Goal: Task Accomplishment & Management: Manage account settings

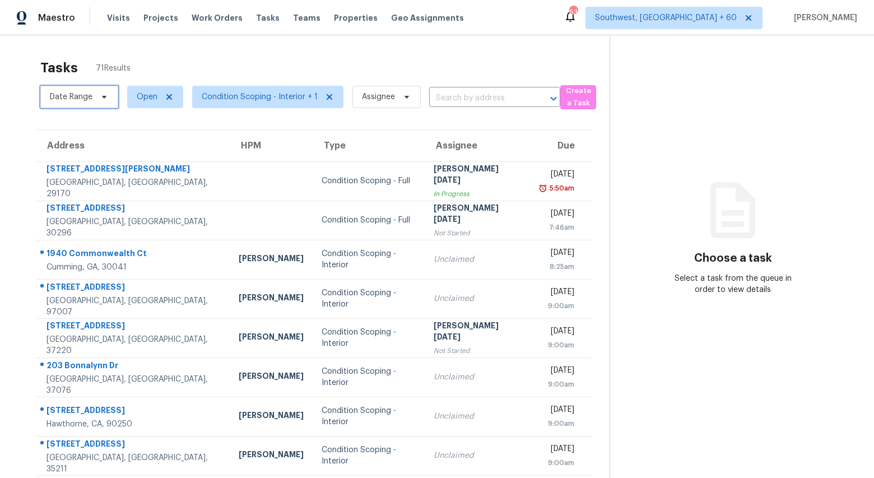
click at [97, 99] on span at bounding box center [102, 96] width 12 height 9
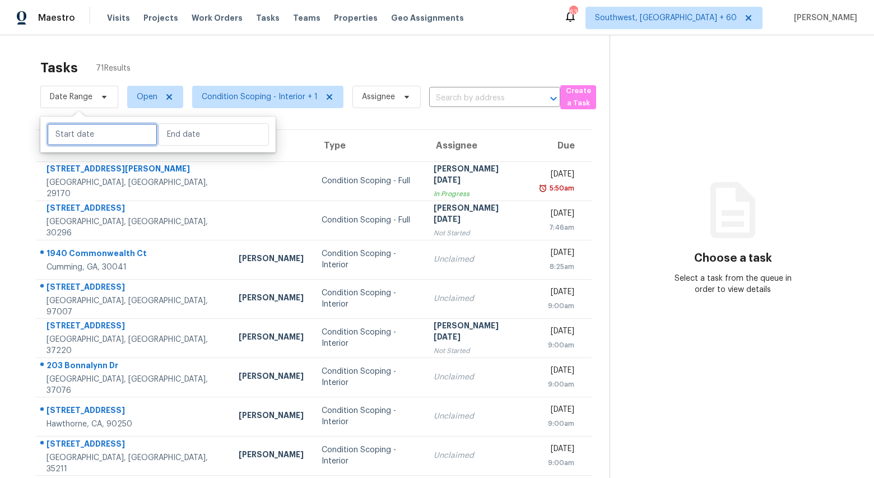
click at [101, 142] on input "text" at bounding box center [102, 134] width 110 height 22
select select "8"
select select "2025"
select select "9"
select select "2025"
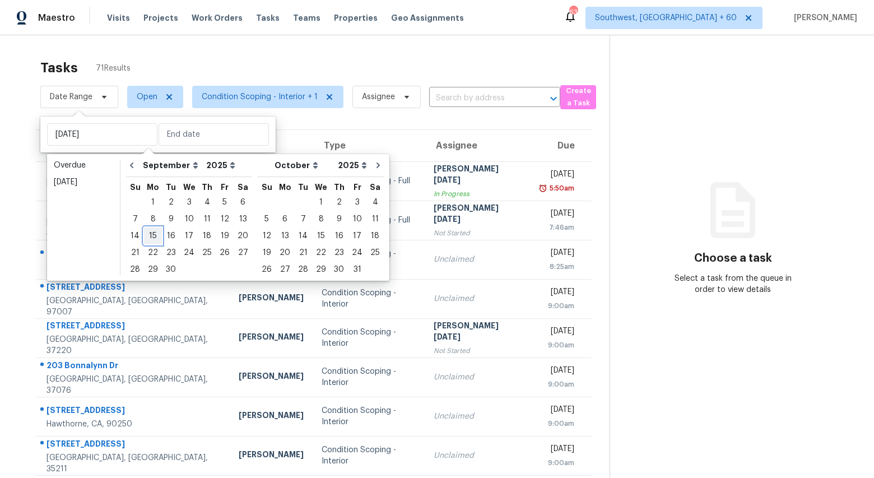
click at [149, 239] on div "15" at bounding box center [153, 236] width 18 height 16
type input "Mon, Sep 15"
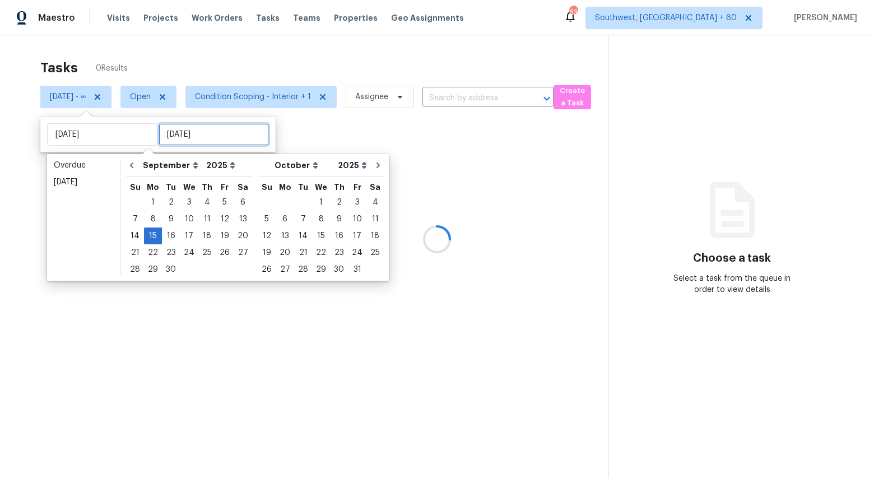
type input "Sat, Sep 27"
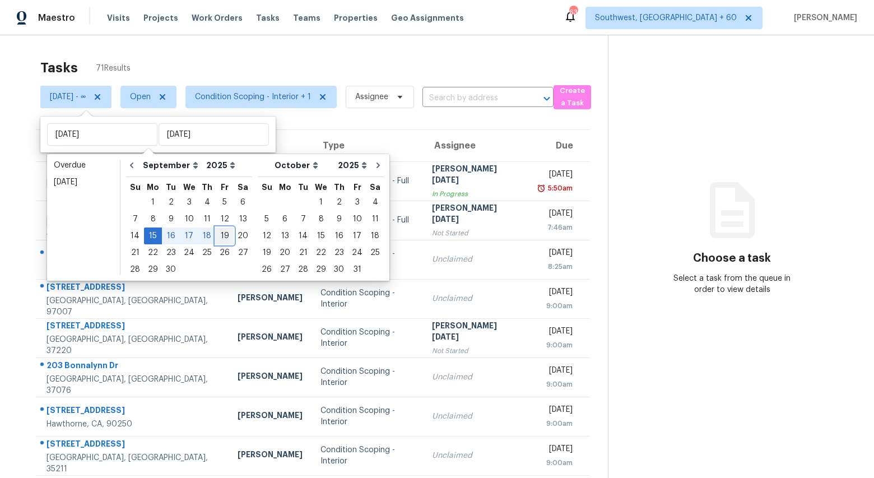
click at [218, 240] on div "19" at bounding box center [225, 236] width 18 height 16
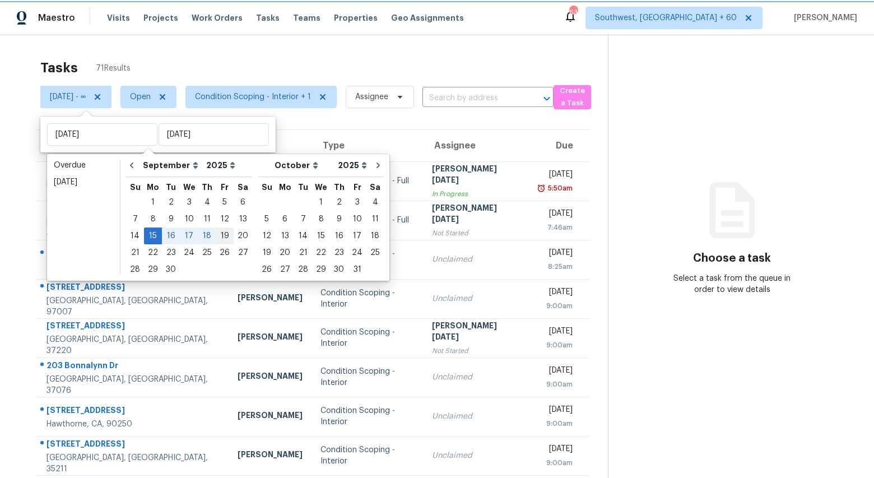
type input "Fri, Sep 19"
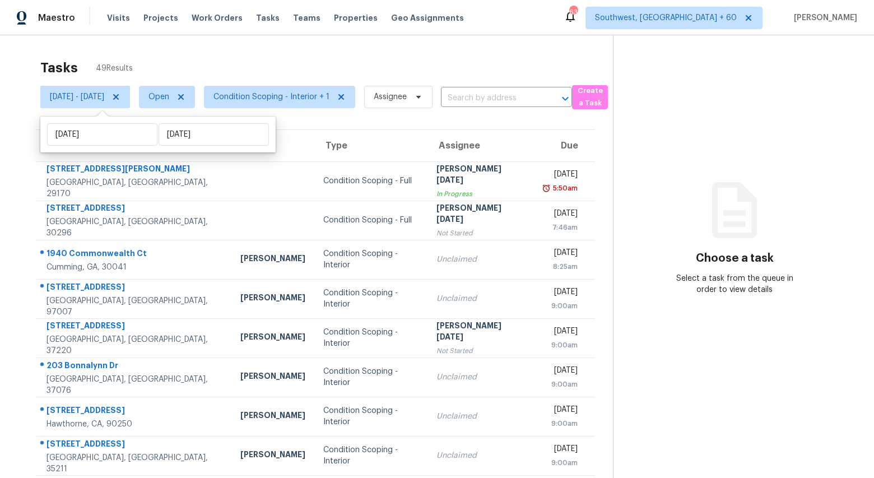
click at [240, 62] on div "Tasks 49 Results" at bounding box center [326, 67] width 573 height 29
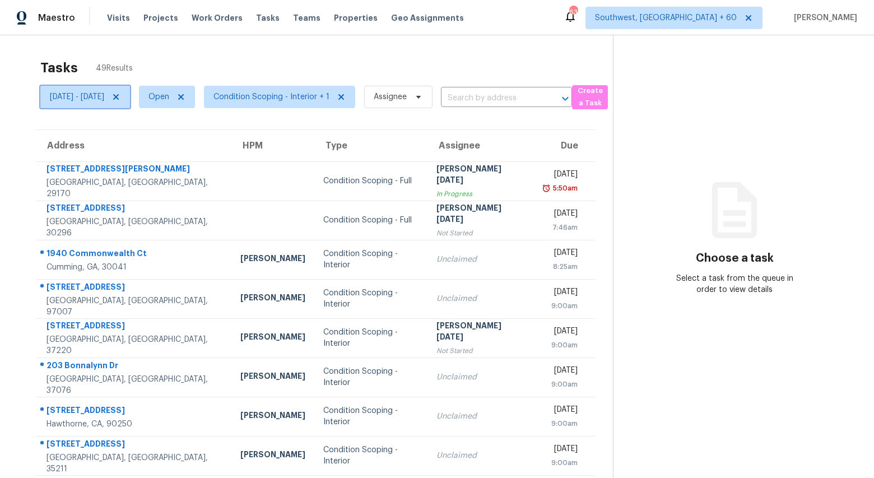
click at [94, 102] on span "[DATE] - [DATE]" at bounding box center [77, 96] width 54 height 11
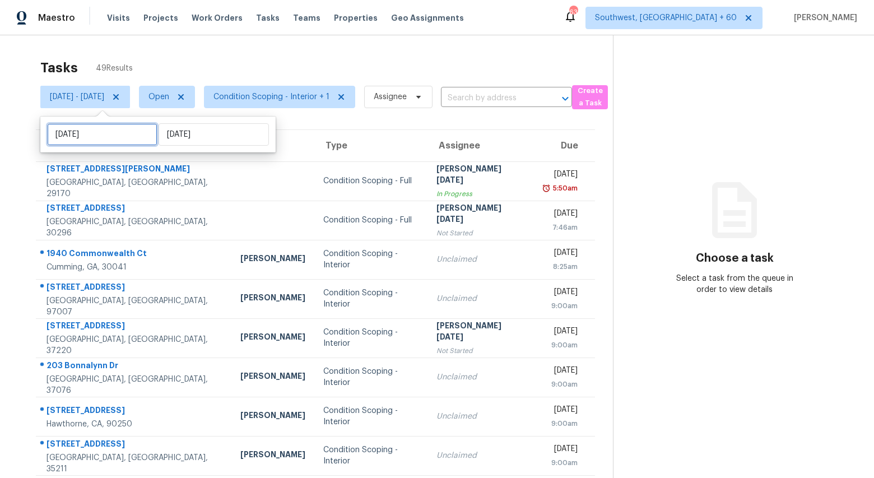
click at [109, 134] on input "[DATE]" at bounding box center [102, 134] width 110 height 22
select select "8"
select select "2025"
select select "9"
select select "2025"
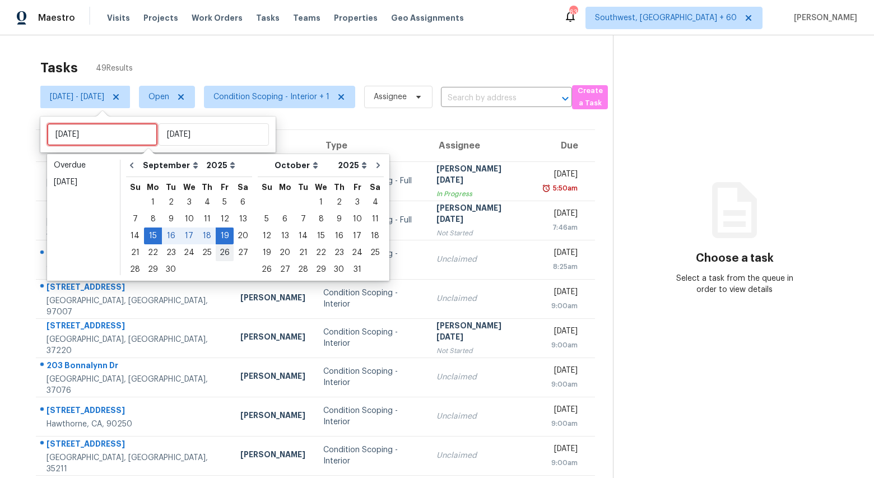
type input "Thu, Sep 25"
type input "Fri, Sep 19"
type input "Tue, Sep 23"
click at [150, 252] on div "22" at bounding box center [153, 253] width 18 height 16
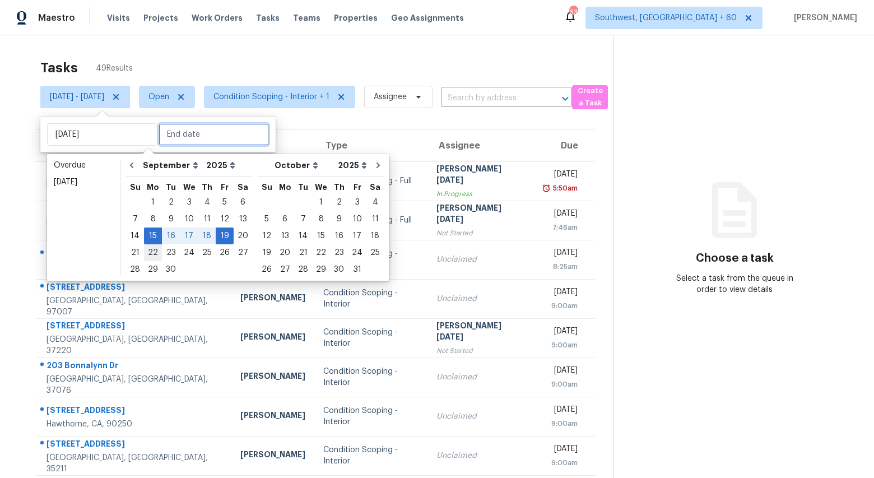
type input "Mon, Sep 22"
type input "Fri, Sep 19"
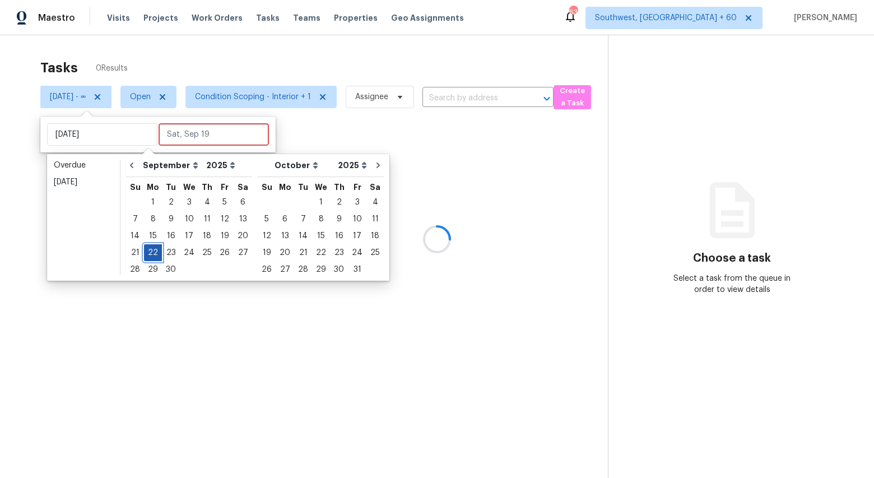
click at [150, 252] on div "22" at bounding box center [153, 253] width 18 height 16
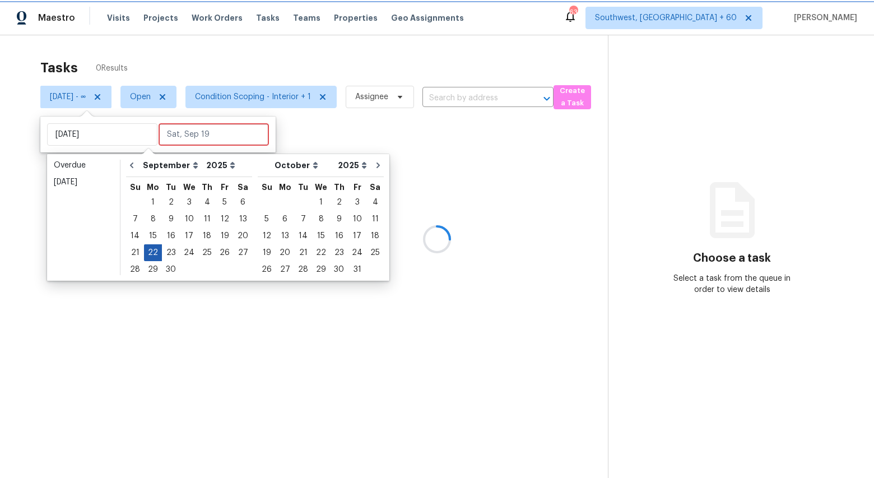
type input "Mon, Sep 22"
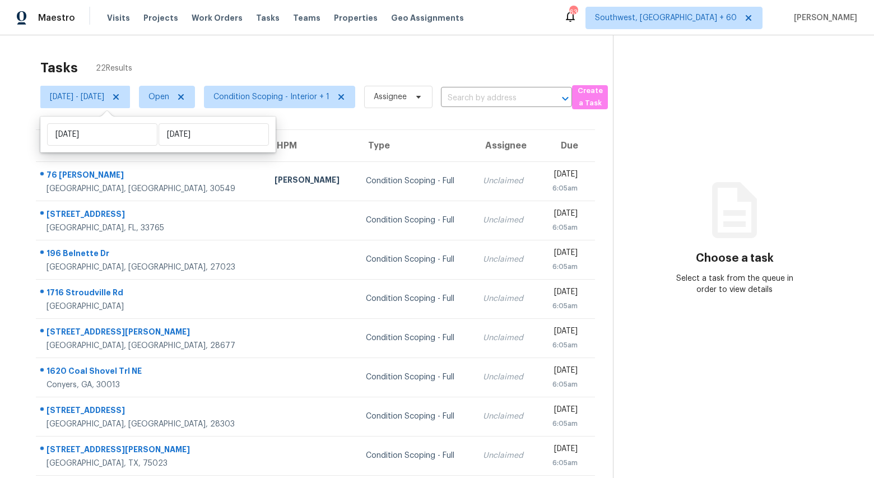
click at [163, 55] on div "Tasks 22 Results" at bounding box center [326, 67] width 573 height 29
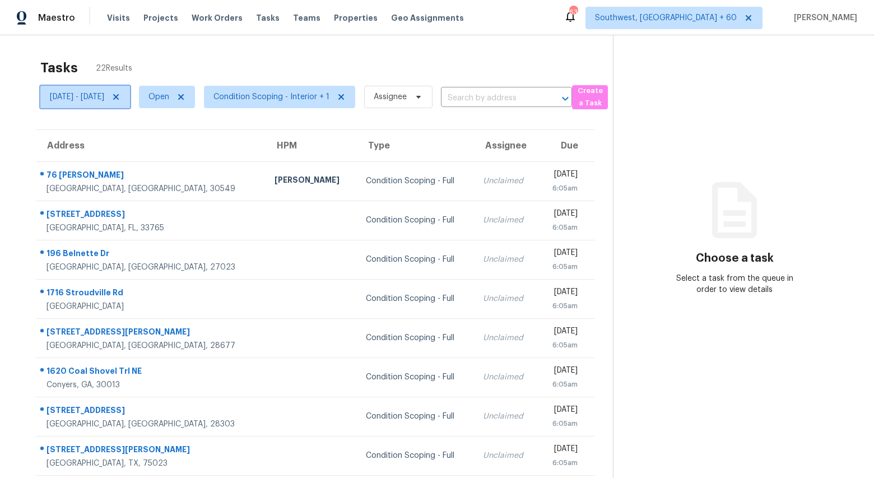
click at [125, 103] on span "Mon, Sep 22 - Mon, Sep 22" at bounding box center [85, 97] width 90 height 22
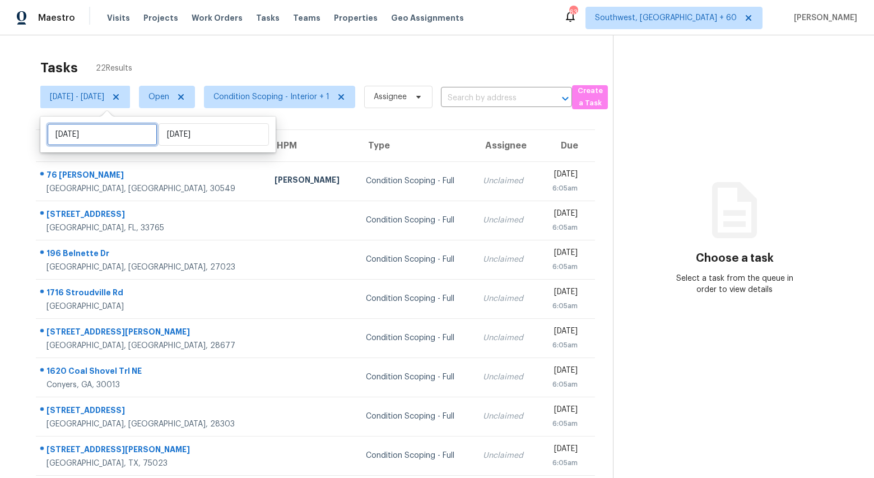
click at [122, 129] on input "Mon, Sep 22" at bounding box center [102, 134] width 110 height 22
select select "8"
select select "2025"
select select "9"
select select "2025"
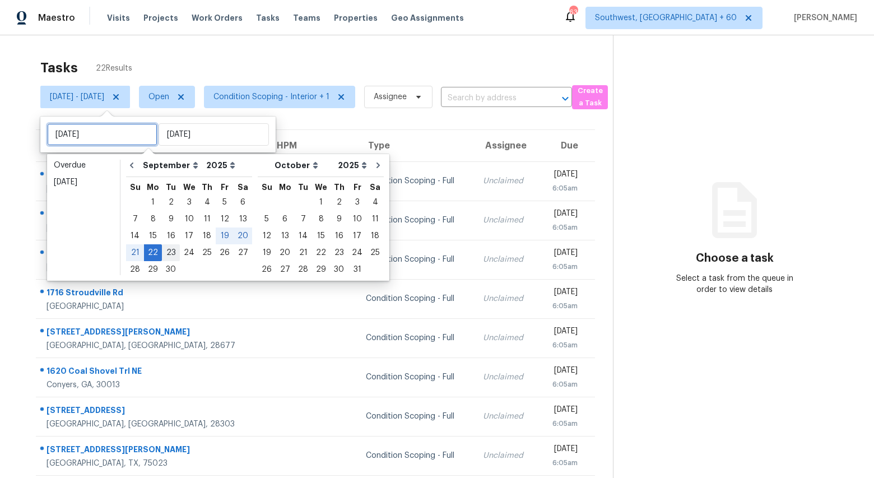
type input "Wed, Sep 24"
type input "Tue, Sep 16"
type input "Mon, Sep 22"
click at [231, 48] on div "Tasks 22 Results Mon, Sep 22 - Mon, Sep 22 Open Condition Scoping - Interior + …" at bounding box center [437, 309] width 874 height 549
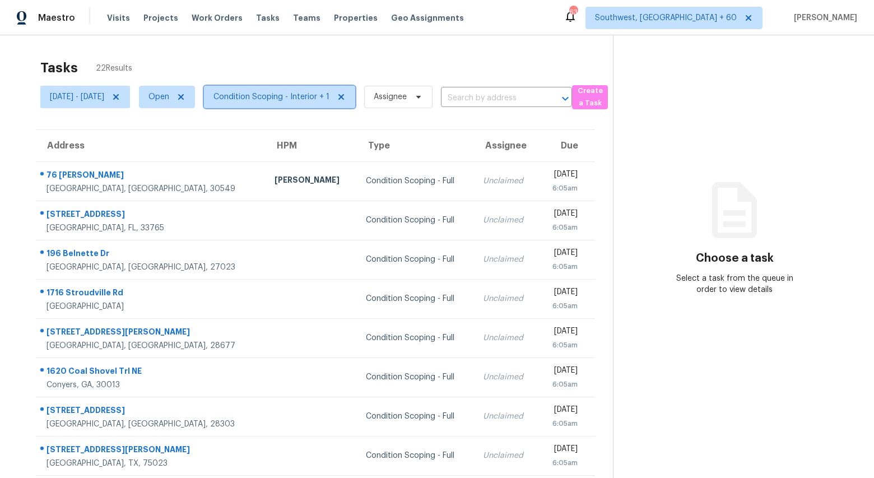
click at [321, 90] on span "Condition Scoping - Interior + 1" at bounding box center [279, 97] width 151 height 22
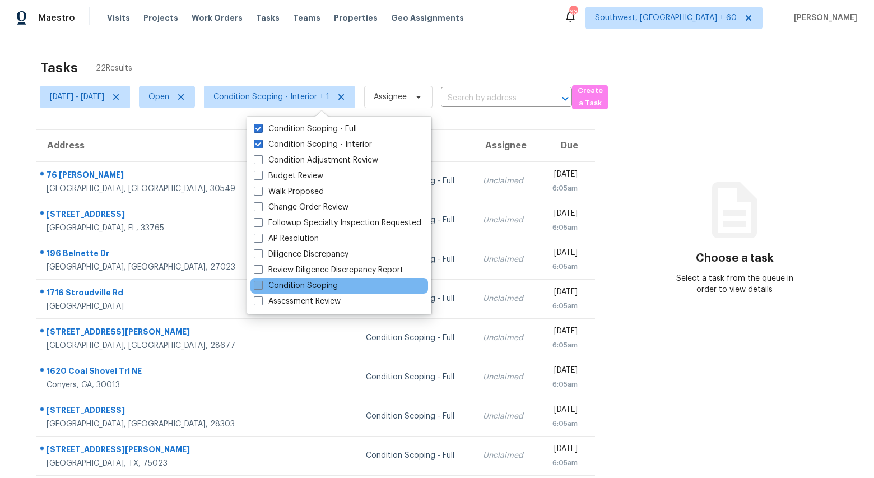
click at [323, 288] on label "Condition Scoping" at bounding box center [296, 285] width 84 height 11
click at [261, 288] on input "Condition Scoping" at bounding box center [257, 283] width 7 height 7
checkbox input "true"
click at [265, 43] on div "Tasks 22 Results Mon, Sep 22 - Mon, Sep 22 Open Condition Scoping - Interior + …" at bounding box center [437, 309] width 874 height 549
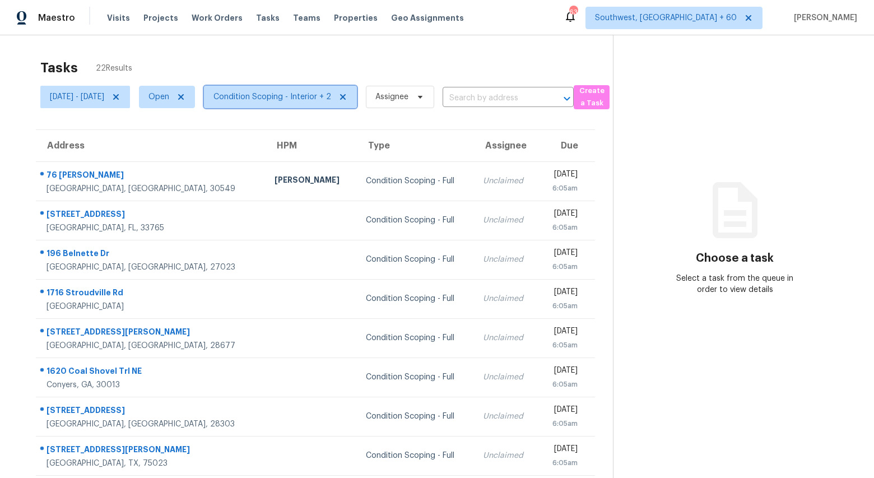
click at [279, 100] on span "Condition Scoping - Interior + 2" at bounding box center [273, 96] width 118 height 11
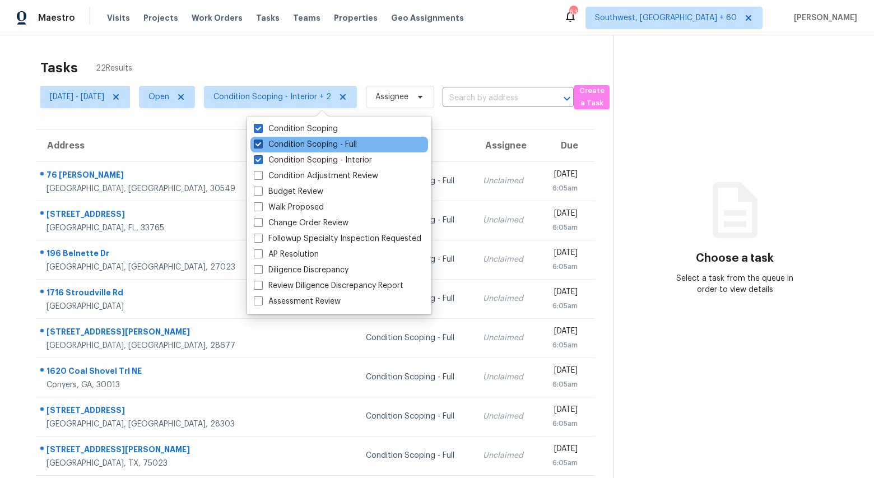
click at [280, 142] on label "Condition Scoping - Full" at bounding box center [305, 144] width 103 height 11
click at [261, 142] on input "Condition Scoping - Full" at bounding box center [257, 142] width 7 height 7
checkbox input "false"
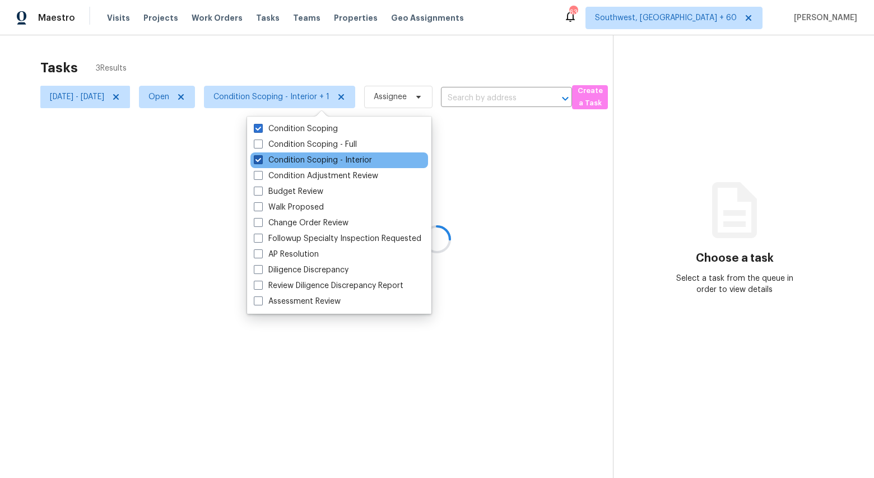
click at [277, 158] on label "Condition Scoping - Interior" at bounding box center [313, 160] width 118 height 11
click at [261, 158] on input "Condition Scoping - Interior" at bounding box center [257, 158] width 7 height 7
checkbox input "false"
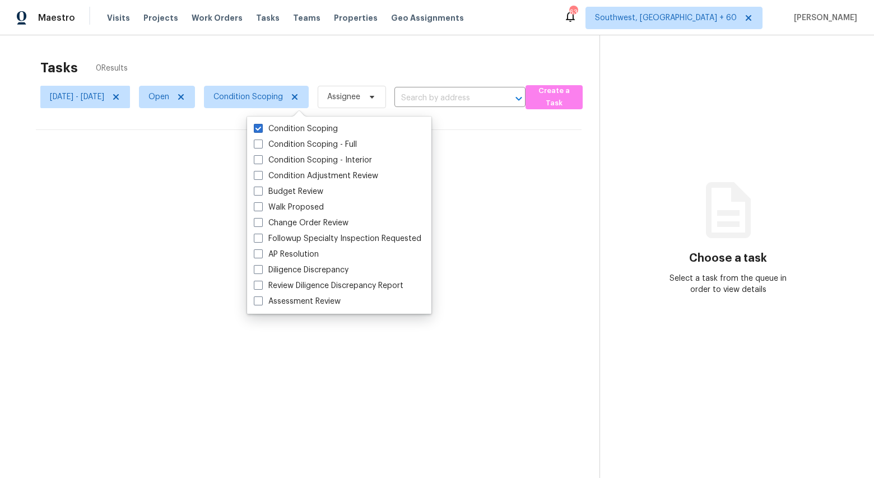
click at [228, 63] on div "Tasks 0 Results" at bounding box center [319, 67] width 559 height 29
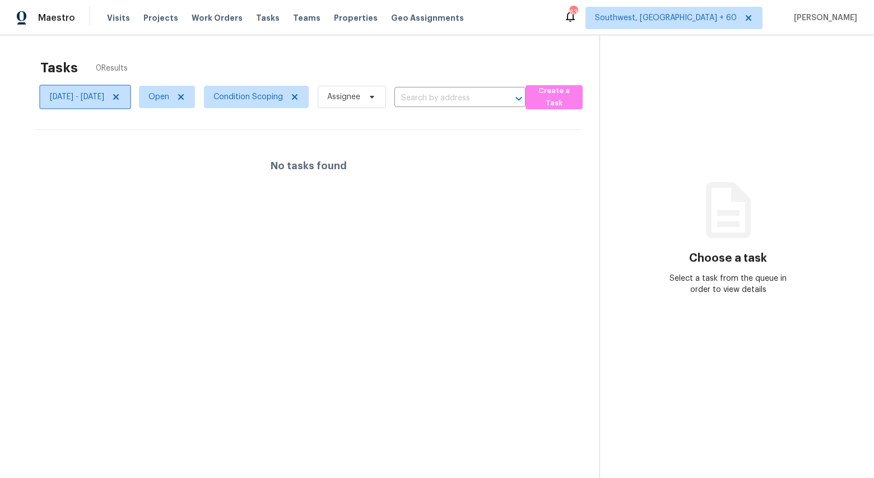
click at [120, 94] on icon at bounding box center [116, 96] width 9 height 9
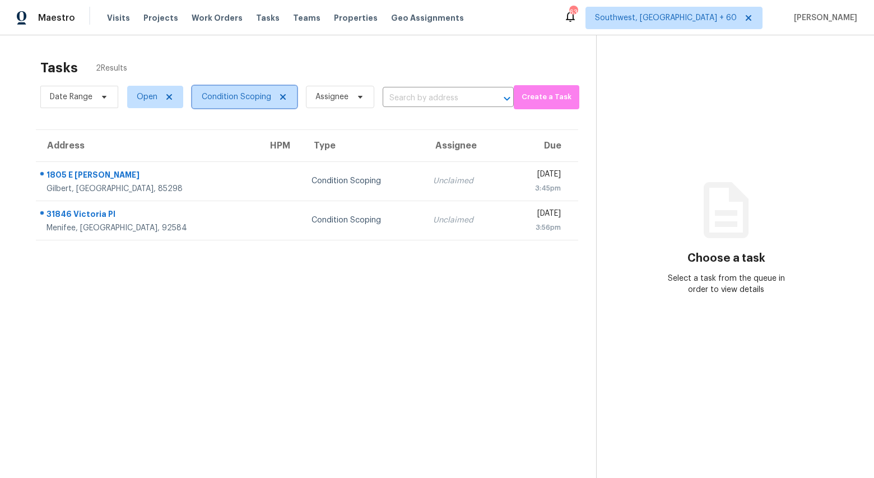
click at [229, 98] on span "Condition Scoping" at bounding box center [236, 96] width 69 height 11
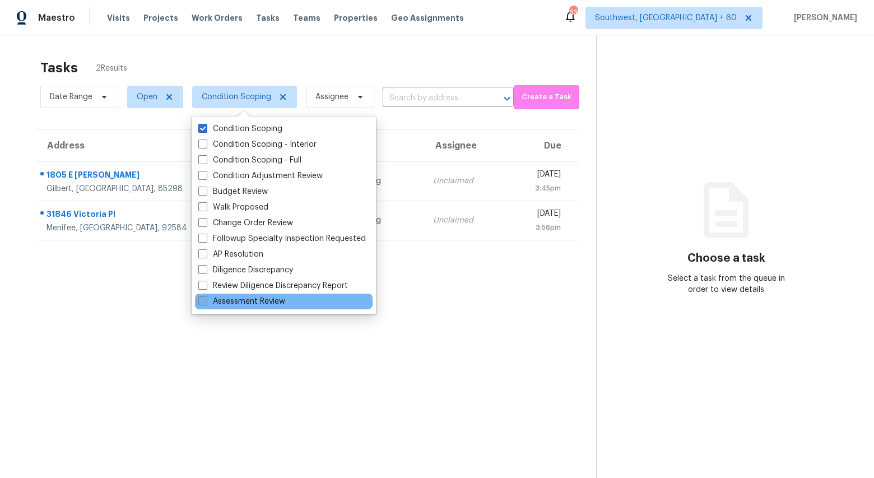
click at [245, 305] on label "Assessment Review" at bounding box center [241, 301] width 87 height 11
click at [206, 303] on input "Assessment Review" at bounding box center [201, 299] width 7 height 7
checkbox input "true"
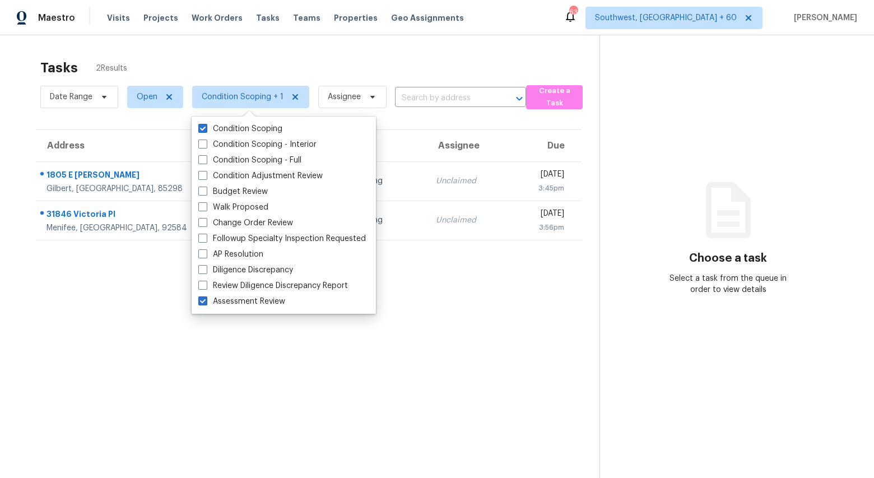
click at [247, 69] on div "Tasks 2 Results" at bounding box center [319, 67] width 559 height 29
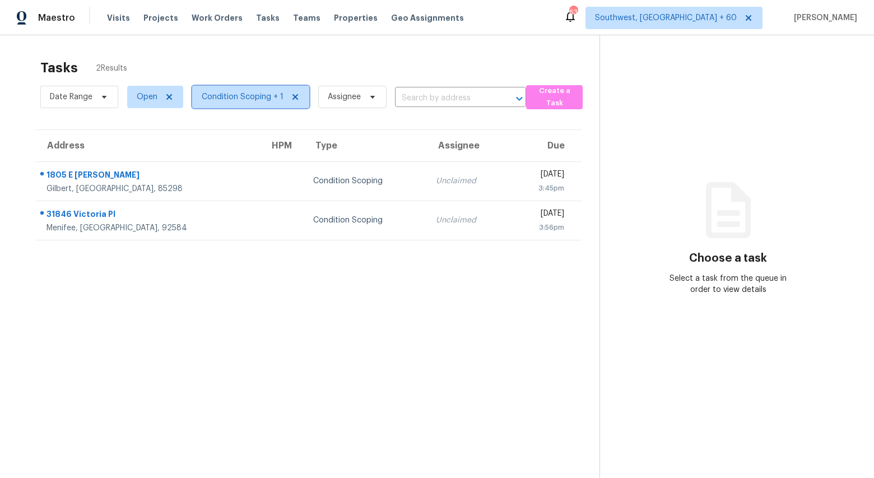
click at [236, 98] on span "Condition Scoping + 1" at bounding box center [243, 96] width 82 height 11
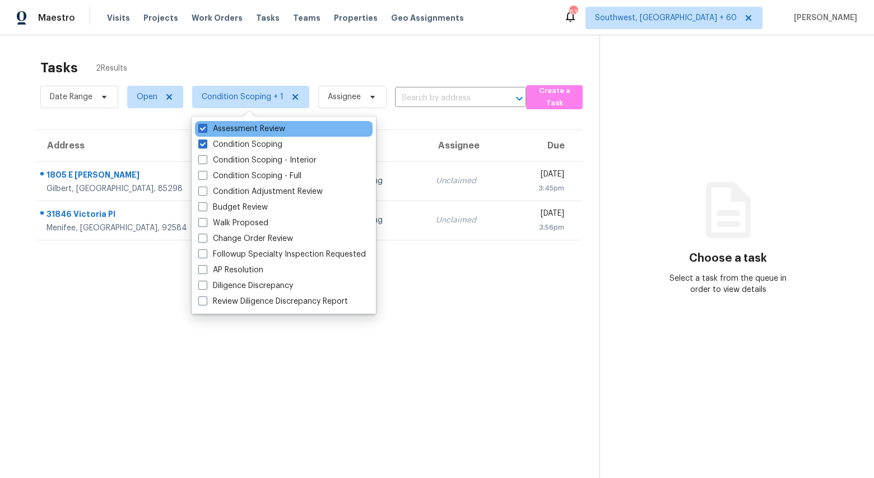
click at [249, 135] on div "Assessment Review" at bounding box center [284, 129] width 178 height 16
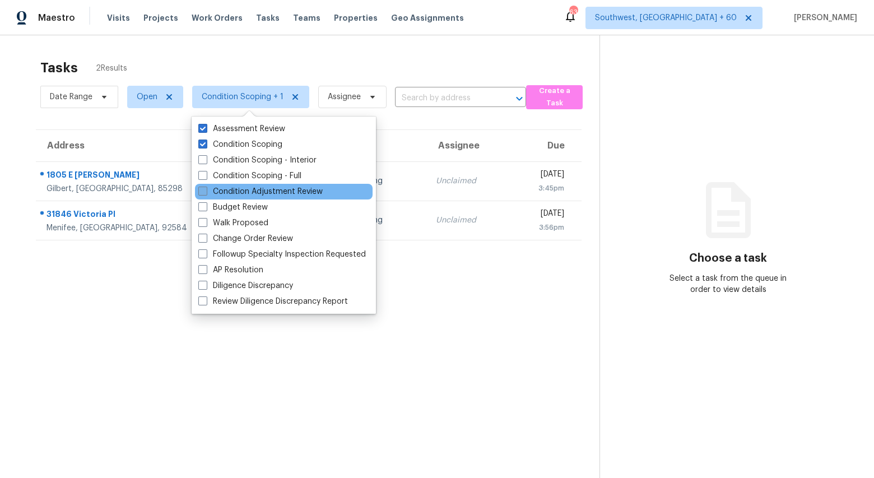
click at [240, 194] on label "Condition Adjustment Review" at bounding box center [260, 191] width 124 height 11
click at [206, 193] on input "Condition Adjustment Review" at bounding box center [201, 189] width 7 height 7
checkbox input "true"
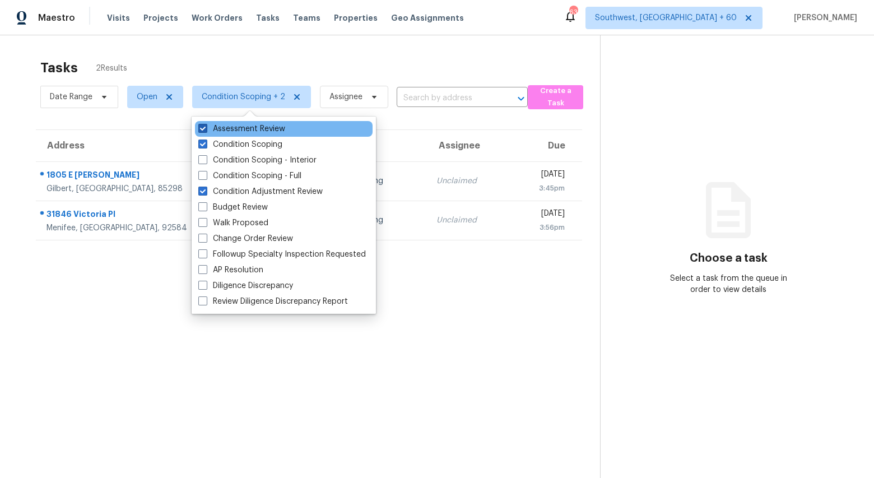
click at [242, 132] on label "Assessment Review" at bounding box center [241, 128] width 87 height 11
click at [206, 131] on input "Assessment Review" at bounding box center [201, 126] width 7 height 7
checkbox input "false"
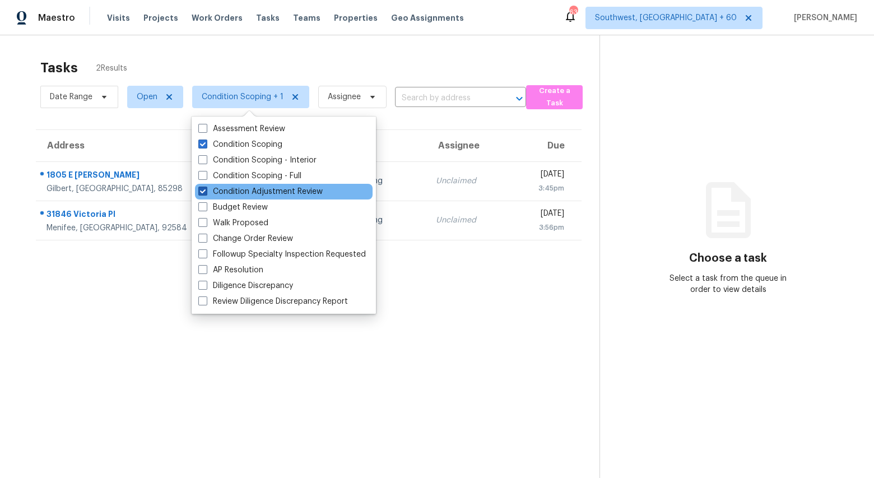
click at [222, 194] on label "Condition Adjustment Review" at bounding box center [260, 191] width 124 height 11
click at [206, 193] on input "Condition Adjustment Review" at bounding box center [201, 189] width 7 height 7
checkbox input "false"
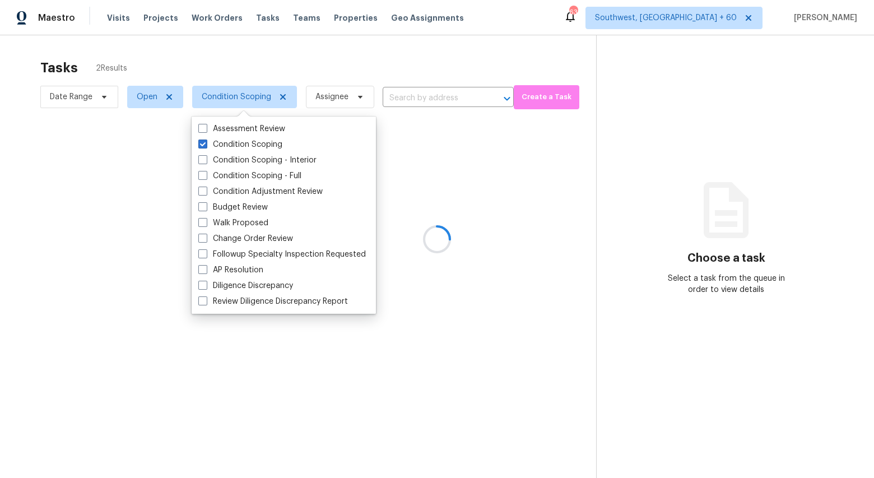
click at [154, 50] on div at bounding box center [437, 239] width 874 height 478
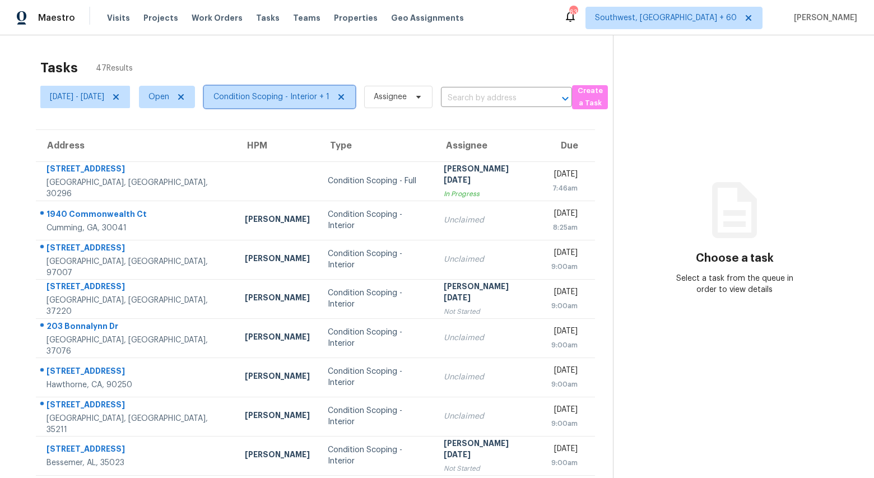
click at [321, 102] on span "Condition Scoping - Interior + 1" at bounding box center [272, 96] width 116 height 11
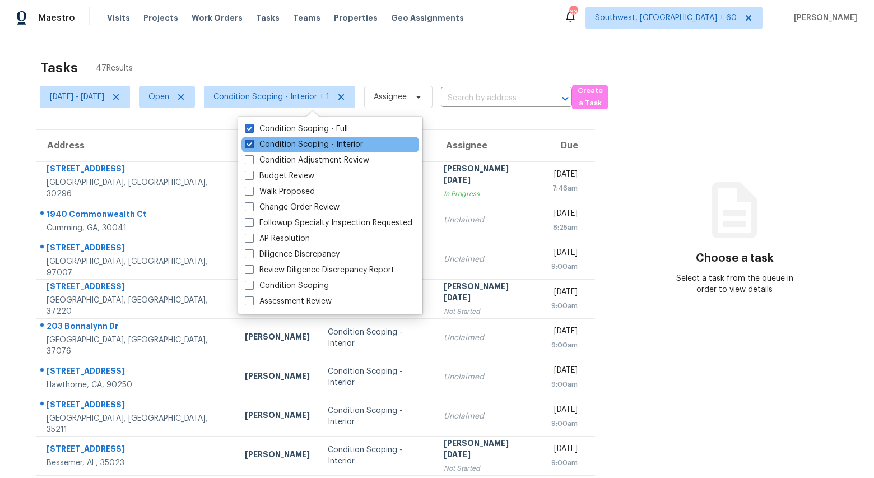
click at [313, 146] on label "Condition Scoping - Interior" at bounding box center [304, 144] width 118 height 11
click at [252, 146] on input "Condition Scoping - Interior" at bounding box center [248, 142] width 7 height 7
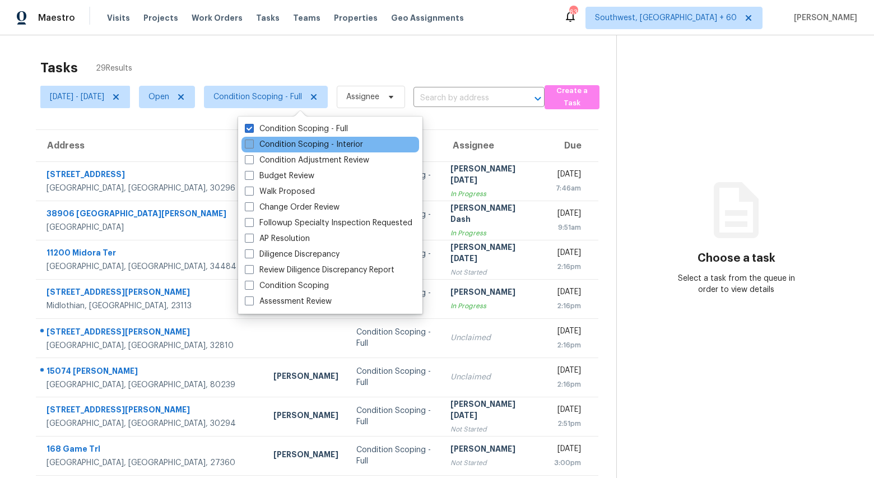
click at [291, 147] on label "Condition Scoping - Interior" at bounding box center [304, 144] width 118 height 11
click at [252, 146] on input "Condition Scoping - Interior" at bounding box center [248, 142] width 7 height 7
checkbox input "true"
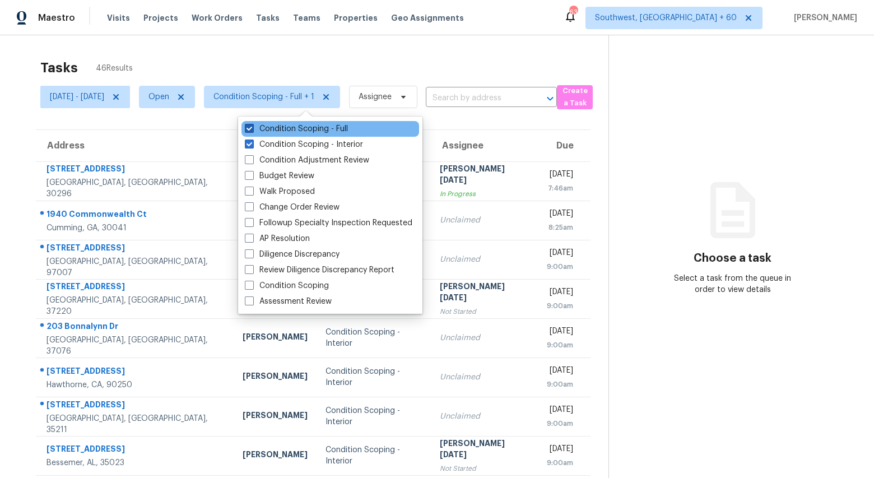
click at [290, 127] on label "Condition Scoping - Full" at bounding box center [296, 128] width 103 height 11
click at [252, 127] on input "Condition Scoping - Full" at bounding box center [248, 126] width 7 height 7
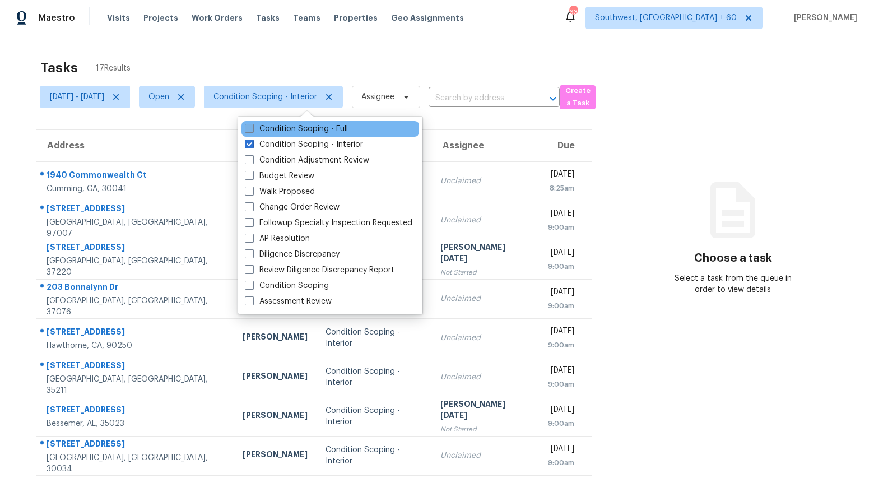
click at [256, 131] on label "Condition Scoping - Full" at bounding box center [296, 128] width 103 height 11
click at [252, 131] on input "Condition Scoping - Full" at bounding box center [248, 126] width 7 height 7
checkbox input "true"
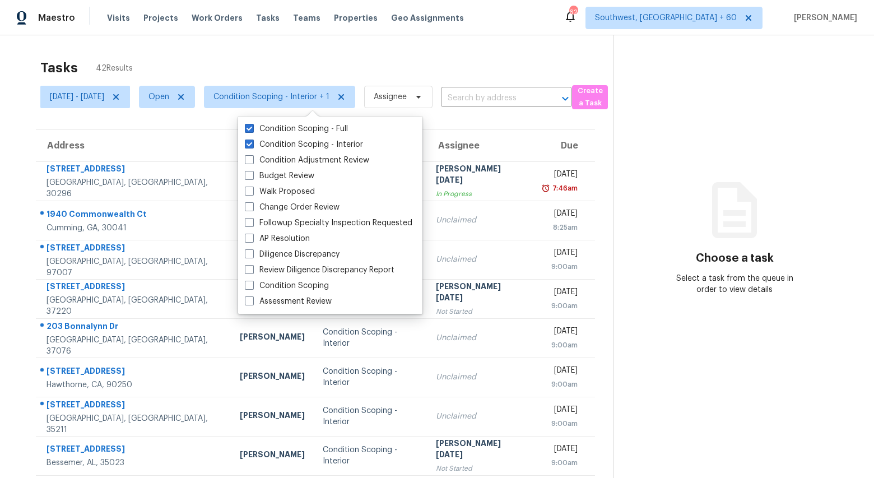
click at [276, 46] on div "Tasks 42 Results Mon, Sep 15 - Fri, Sep 19 Open Condition Scoping - Interior + …" at bounding box center [437, 309] width 874 height 549
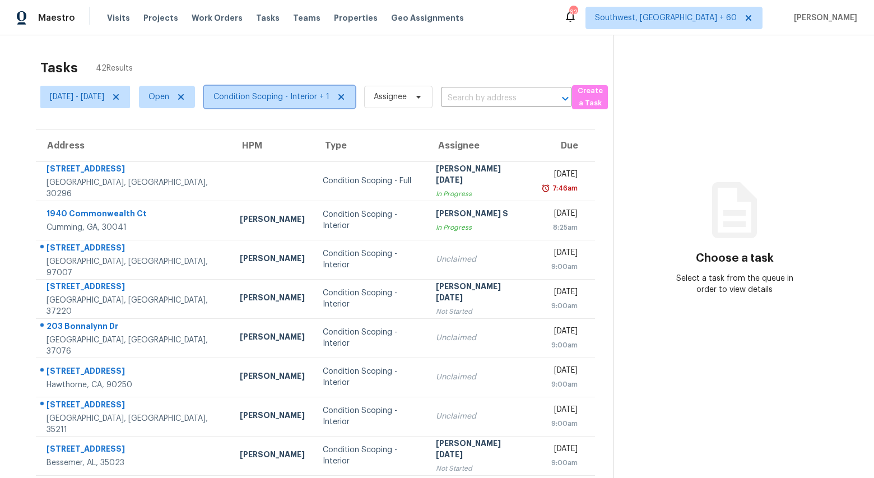
click at [326, 89] on span "Condition Scoping - Interior + 1" at bounding box center [279, 97] width 151 height 22
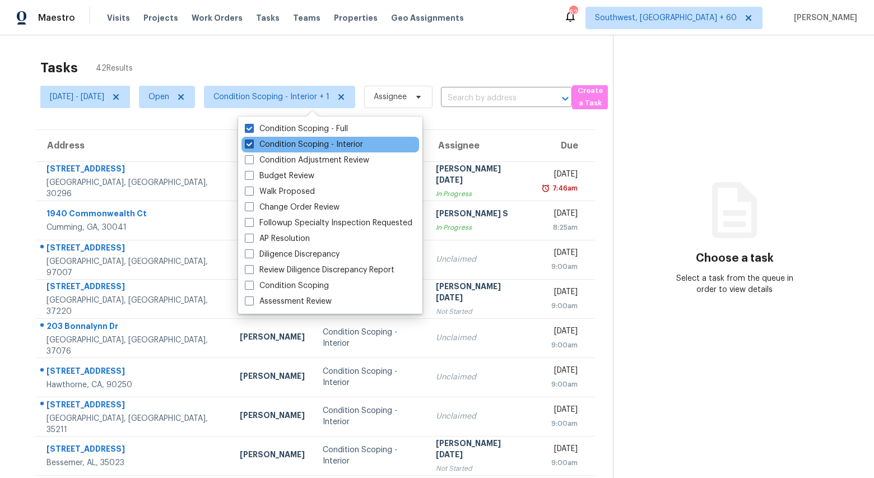
click at [327, 145] on label "Condition Scoping - Interior" at bounding box center [304, 144] width 118 height 11
click at [252, 145] on input "Condition Scoping - Interior" at bounding box center [248, 142] width 7 height 7
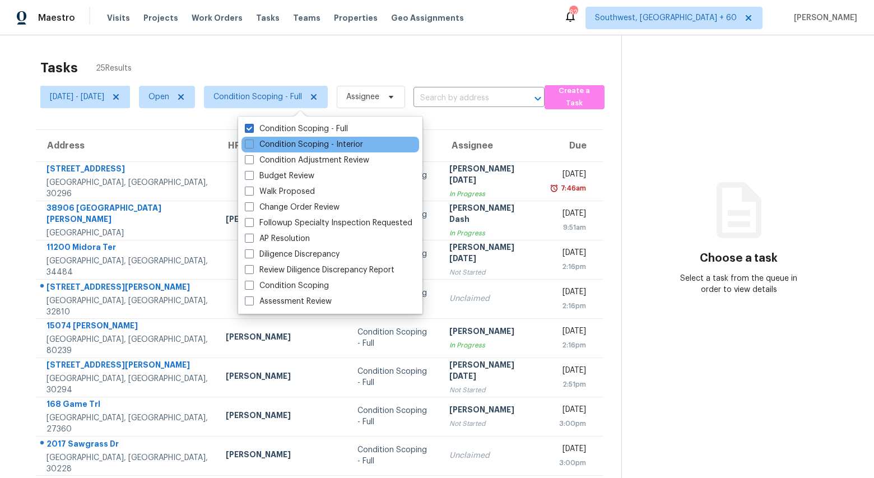
click at [304, 150] on div "Condition Scoping - Interior" at bounding box center [331, 145] width 178 height 16
click at [303, 146] on label "Condition Scoping - Interior" at bounding box center [304, 144] width 118 height 11
click at [252, 146] on input "Condition Scoping - Interior" at bounding box center [248, 142] width 7 height 7
checkbox input "true"
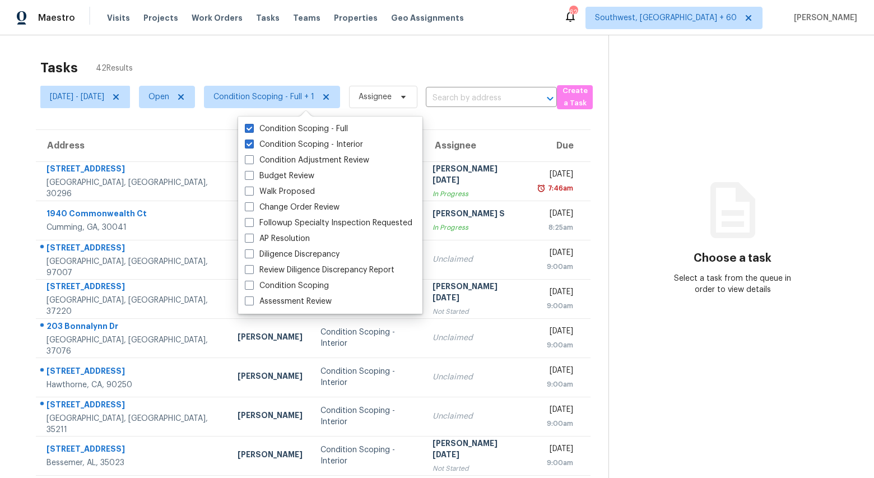
click at [292, 62] on div "Tasks 42 Results" at bounding box center [324, 67] width 568 height 29
